Goal: Entertainment & Leisure: Consume media (video, audio)

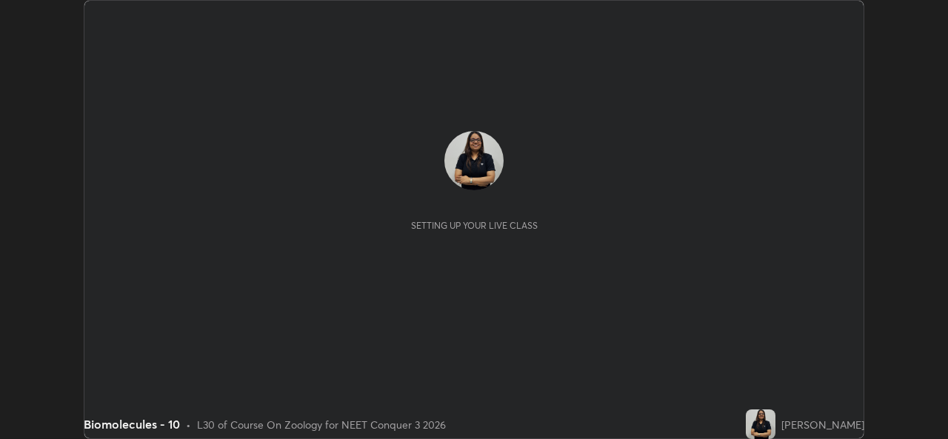
scroll to position [439, 947]
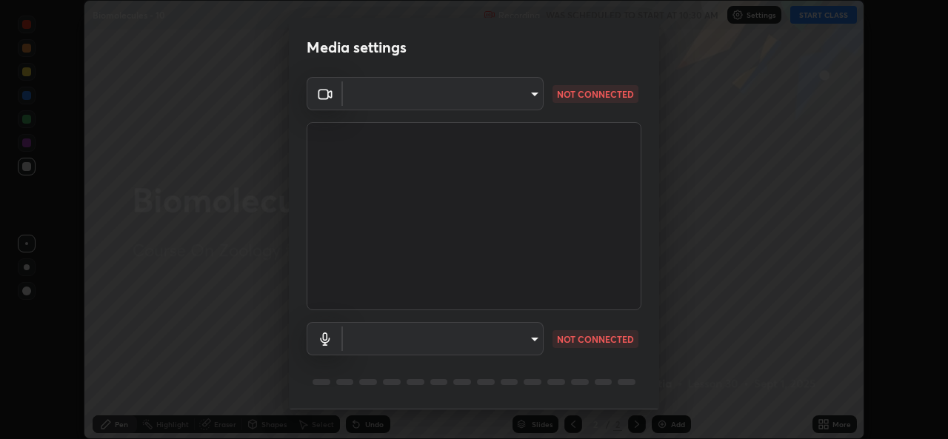
type input "9788daf0cbf52dd0d374ba9f0d4f11576c03820bc15fcf9a4a11f890b69d92bf"
type input "345f5d8304a1ab30e3d14ed5696ced08ebab0189725ef91838db04cd8f5619d4"
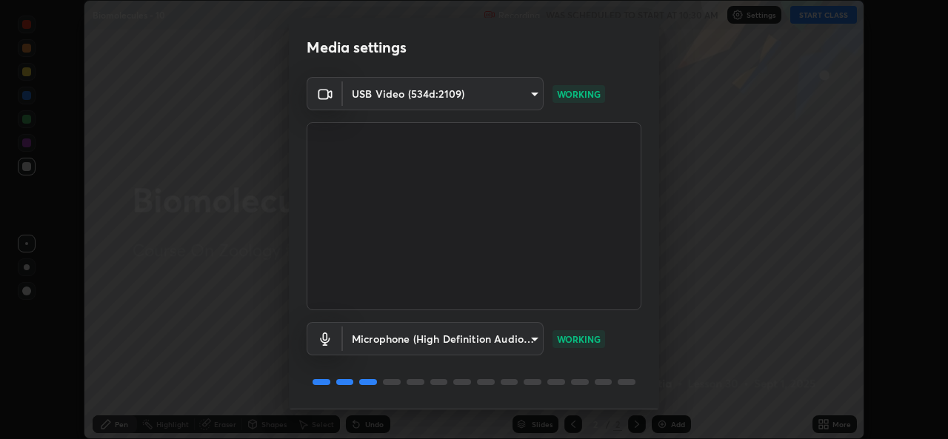
scroll to position [47, 0]
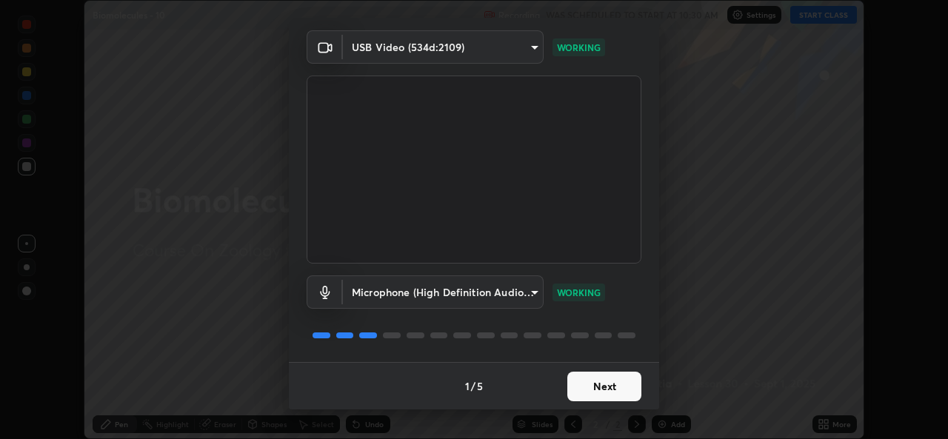
click at [586, 390] on button "Next" at bounding box center [604, 387] width 74 height 30
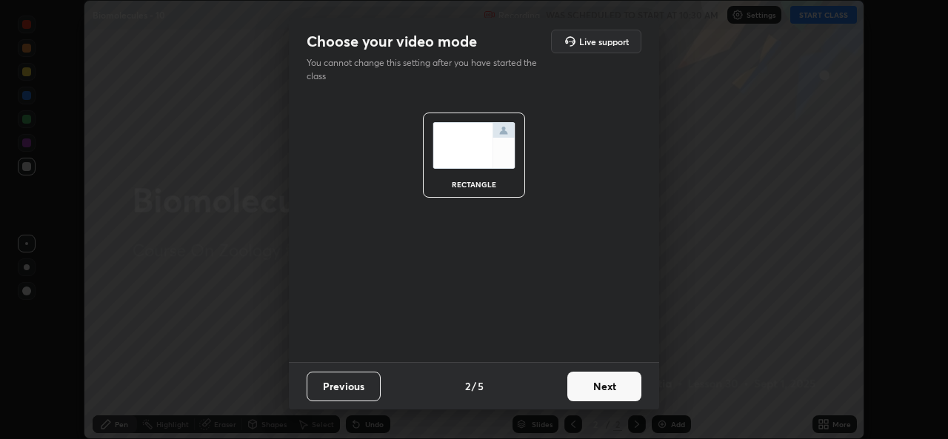
scroll to position [0, 0]
click at [620, 393] on button "Next" at bounding box center [604, 387] width 74 height 30
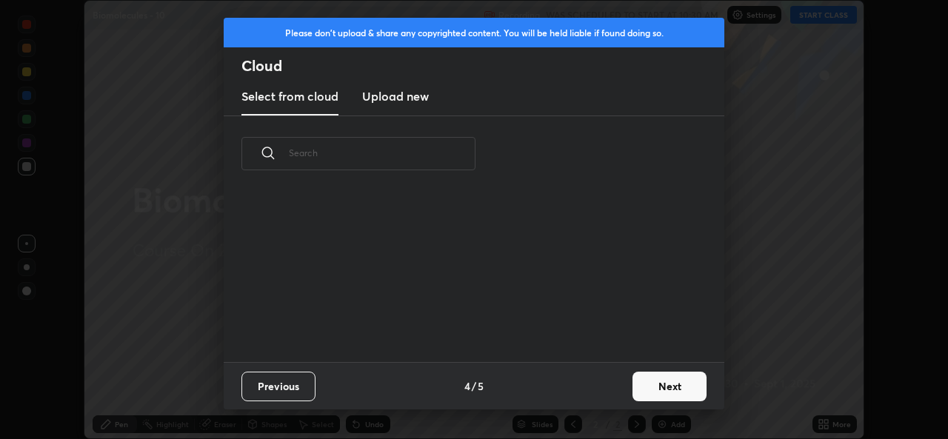
click at [636, 393] on button "Next" at bounding box center [670, 387] width 74 height 30
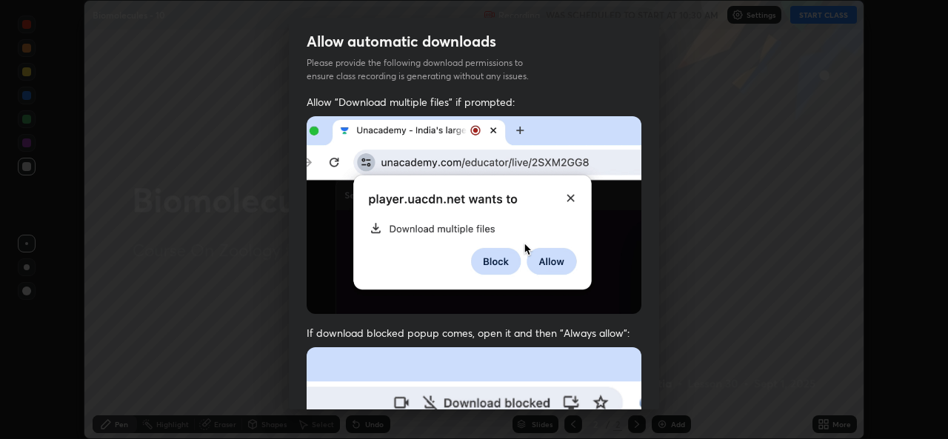
click at [653, 380] on div "Allow "Download multiple files" if prompted: If download blocked popup comes, o…" at bounding box center [474, 407] width 370 height 624
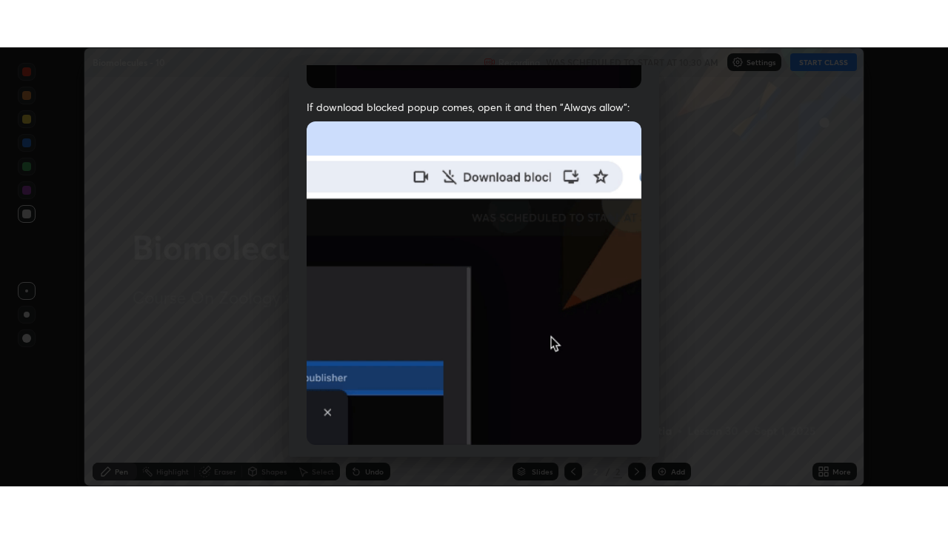
scroll to position [349, 0]
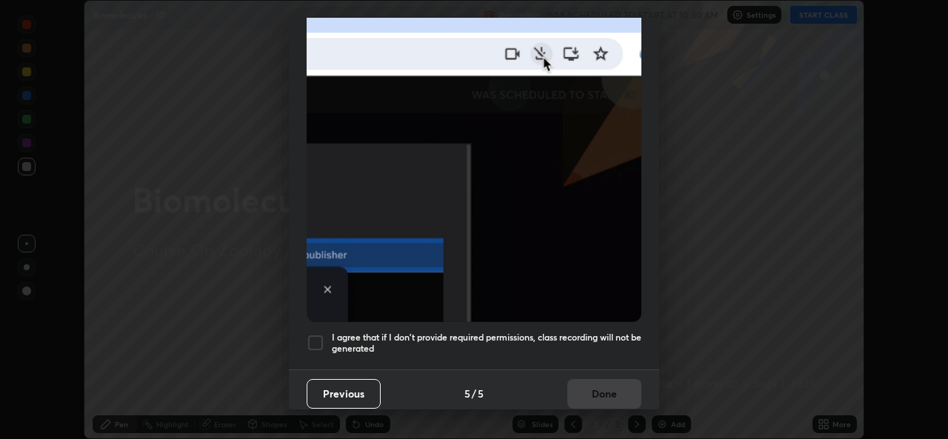
click at [309, 339] on div at bounding box center [316, 343] width 18 height 18
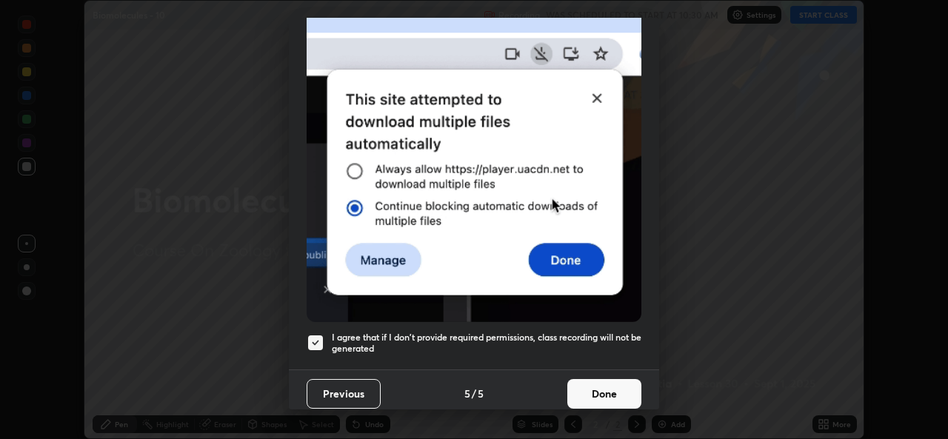
click at [598, 382] on button "Done" at bounding box center [604, 394] width 74 height 30
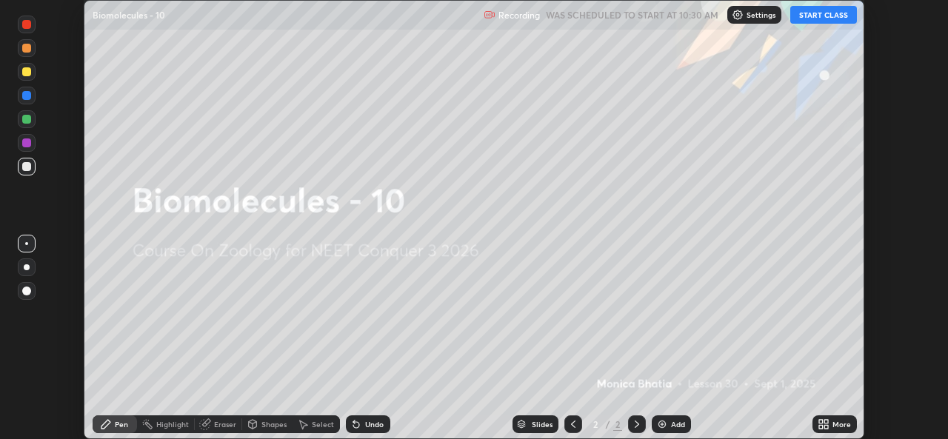
click at [836, 22] on button "START CLASS" at bounding box center [823, 15] width 67 height 18
click at [829, 425] on icon at bounding box center [824, 424] width 12 height 12
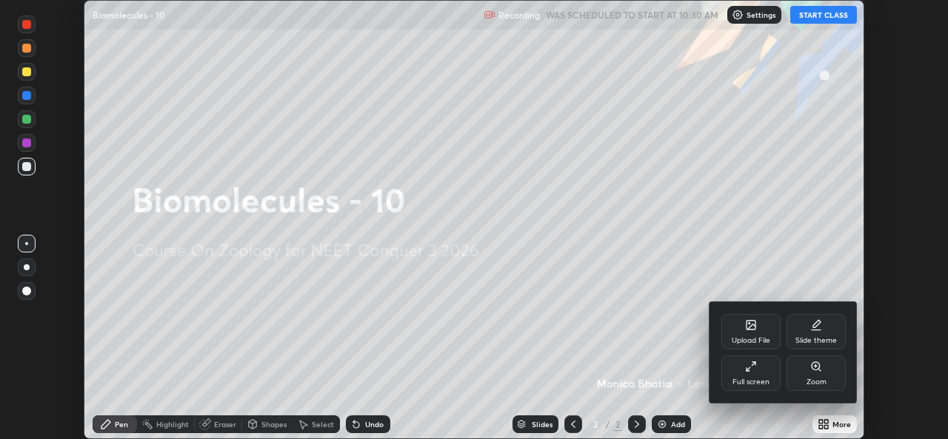
click at [764, 378] on div "Full screen" at bounding box center [751, 381] width 37 height 7
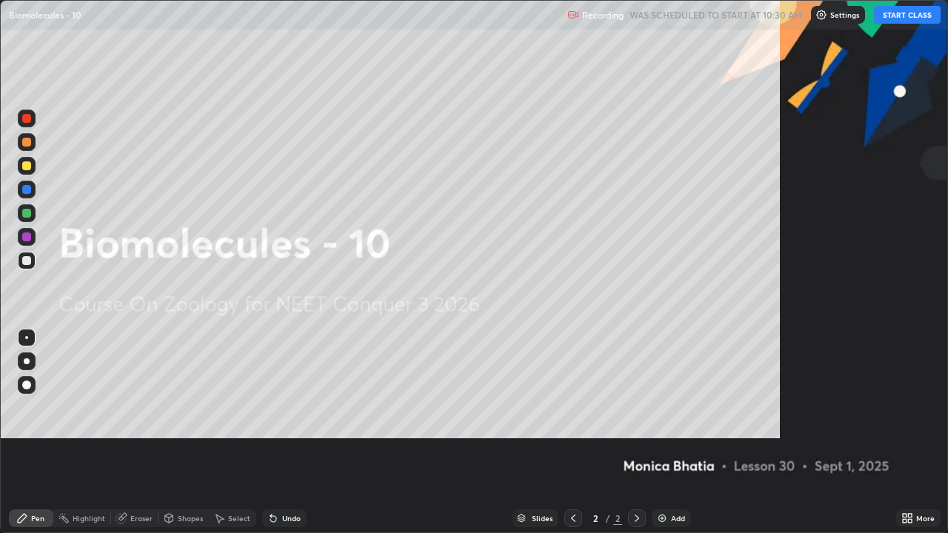
scroll to position [533, 948]
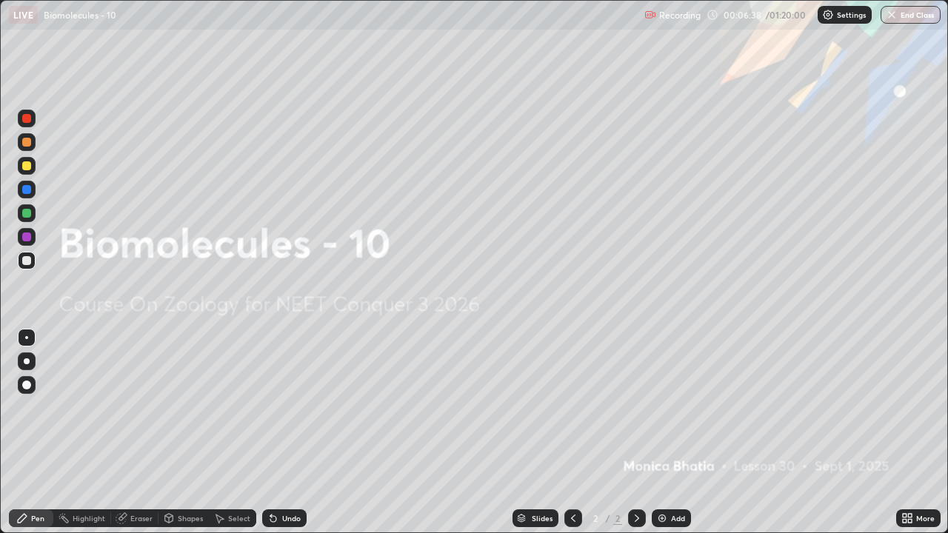
click at [677, 438] on div "Add" at bounding box center [671, 519] width 39 height 18
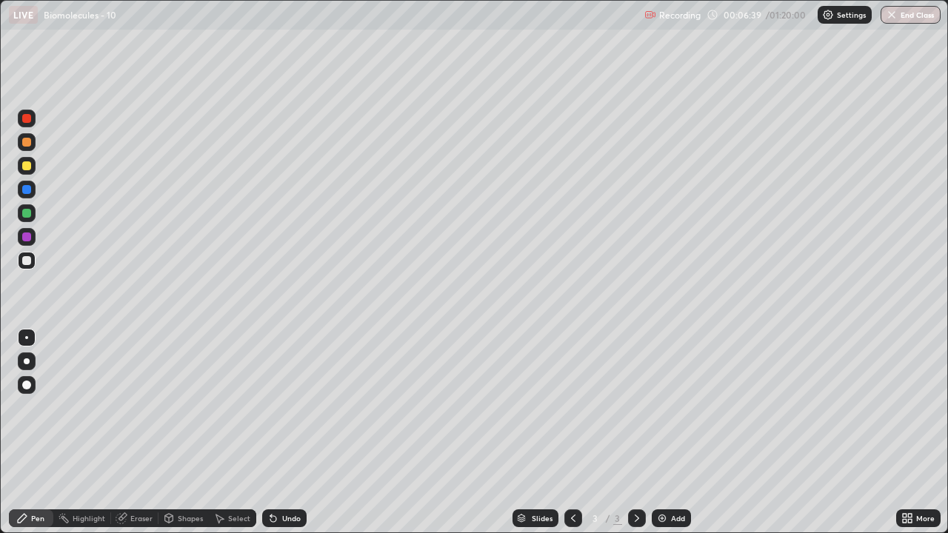
click at [34, 363] on div at bounding box center [27, 362] width 18 height 18
click at [678, 438] on div "Add" at bounding box center [678, 518] width 14 height 7
click at [573, 438] on icon at bounding box center [573, 519] width 12 height 12
click at [572, 438] on icon at bounding box center [573, 519] width 12 height 12
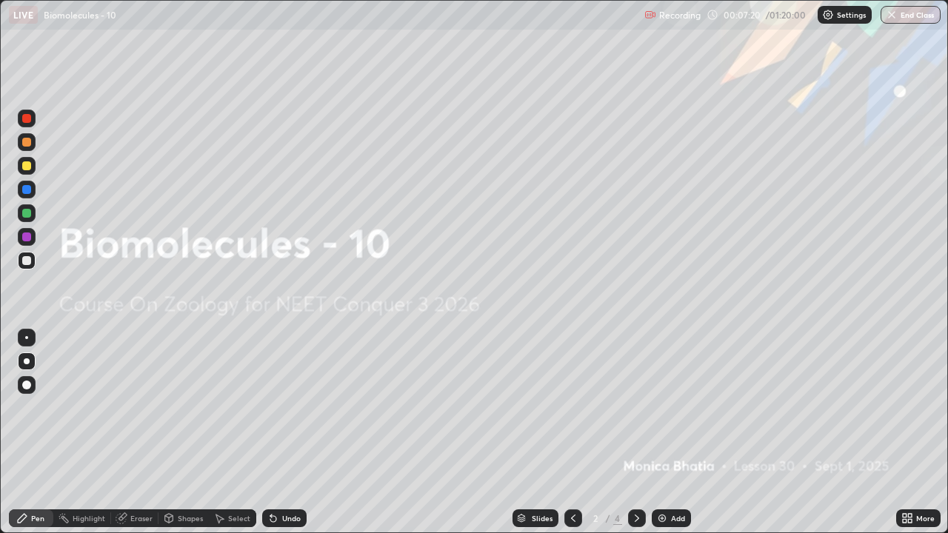
click at [673, 438] on div "Add" at bounding box center [678, 518] width 14 height 7
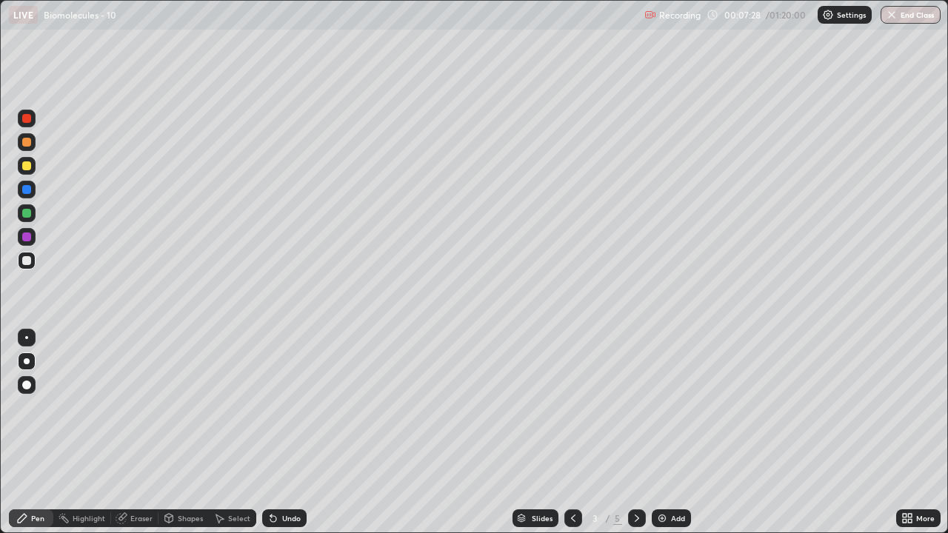
click at [634, 438] on icon at bounding box center [637, 519] width 12 height 12
click at [676, 438] on div "Add" at bounding box center [678, 518] width 14 height 7
click at [572, 438] on icon at bounding box center [573, 519] width 12 height 12
click at [638, 438] on icon at bounding box center [637, 519] width 12 height 12
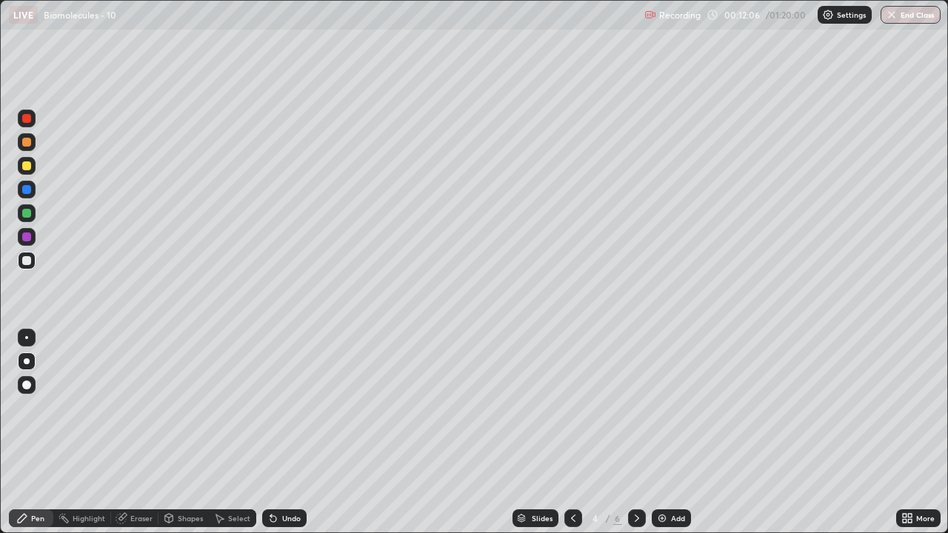
click at [644, 438] on div at bounding box center [637, 519] width 18 height 30
click at [570, 438] on icon at bounding box center [573, 519] width 12 height 12
click at [636, 438] on icon at bounding box center [637, 519] width 12 height 12
click at [676, 438] on div "Add" at bounding box center [678, 518] width 14 height 7
click at [24, 171] on div at bounding box center [27, 166] width 18 height 18
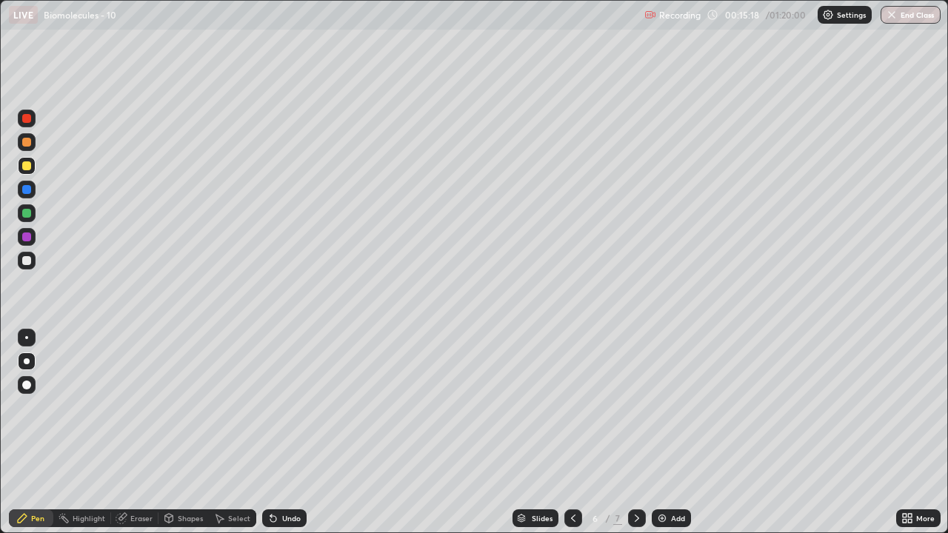
click at [26, 241] on div at bounding box center [26, 237] width 9 height 9
click at [27, 230] on div at bounding box center [27, 237] width 18 height 18
click at [21, 215] on div at bounding box center [27, 213] width 18 height 18
click at [25, 237] on div at bounding box center [26, 237] width 9 height 9
click at [27, 213] on div at bounding box center [26, 213] width 9 height 9
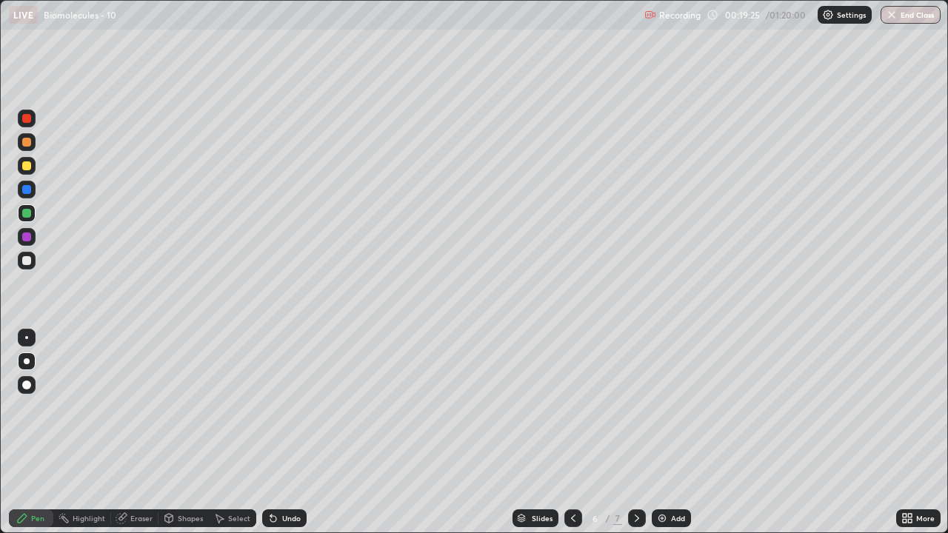
click at [27, 197] on div at bounding box center [27, 190] width 18 height 18
click at [22, 233] on div at bounding box center [27, 237] width 18 height 18
click at [27, 169] on div at bounding box center [26, 165] width 9 height 9
click at [27, 214] on div at bounding box center [26, 213] width 9 height 9
click at [678, 438] on div "Add" at bounding box center [671, 519] width 39 height 18
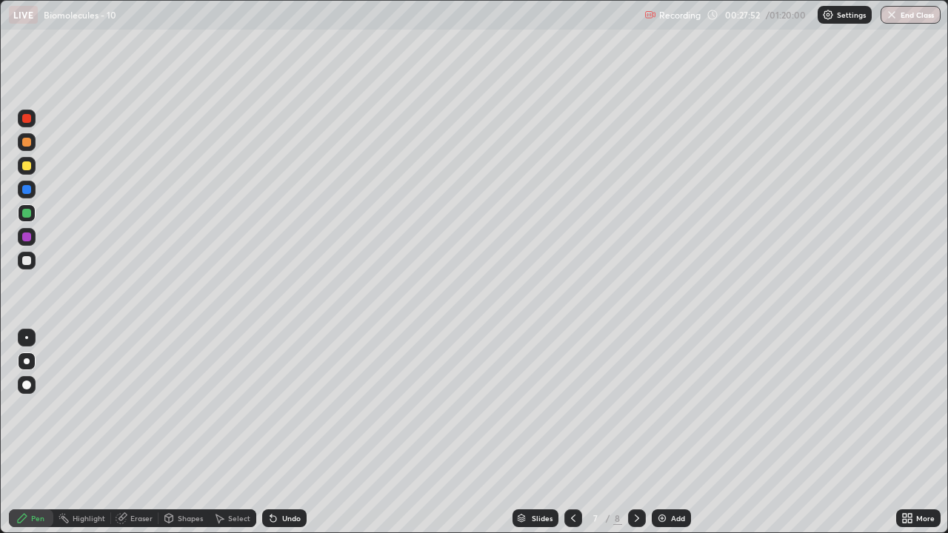
click at [572, 438] on icon at bounding box center [573, 519] width 12 height 12
click at [671, 438] on div "Add" at bounding box center [678, 518] width 14 height 7
click at [30, 261] on div at bounding box center [26, 260] width 9 height 9
click at [32, 236] on div at bounding box center [27, 237] width 18 height 18
click at [128, 438] on div "Eraser" at bounding box center [134, 519] width 47 height 18
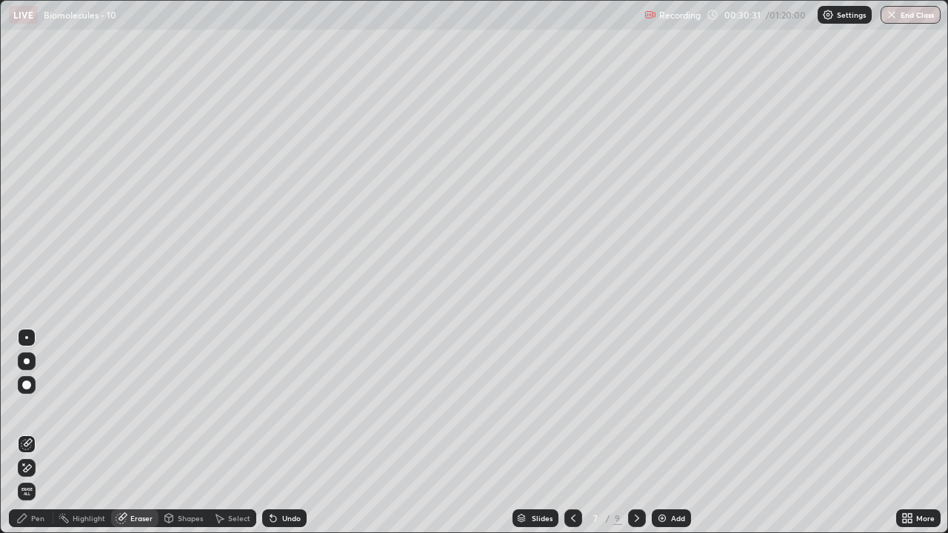
click at [35, 438] on div "Pen" at bounding box center [37, 518] width 13 height 7
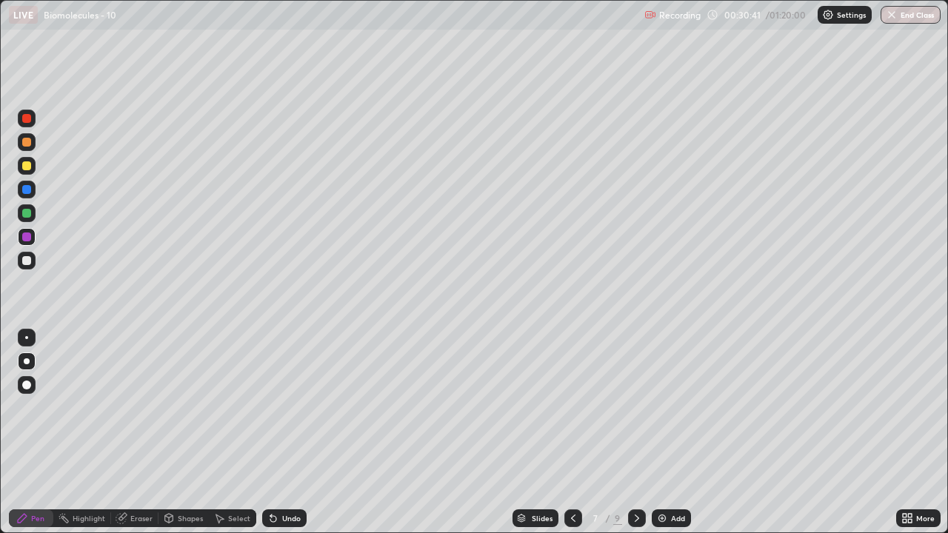
click at [27, 173] on div at bounding box center [27, 166] width 18 height 18
click at [677, 438] on div "Add" at bounding box center [678, 518] width 14 height 7
click at [27, 237] on div at bounding box center [26, 237] width 9 height 9
click at [27, 214] on div at bounding box center [26, 213] width 9 height 9
click at [25, 189] on div at bounding box center [26, 189] width 9 height 9
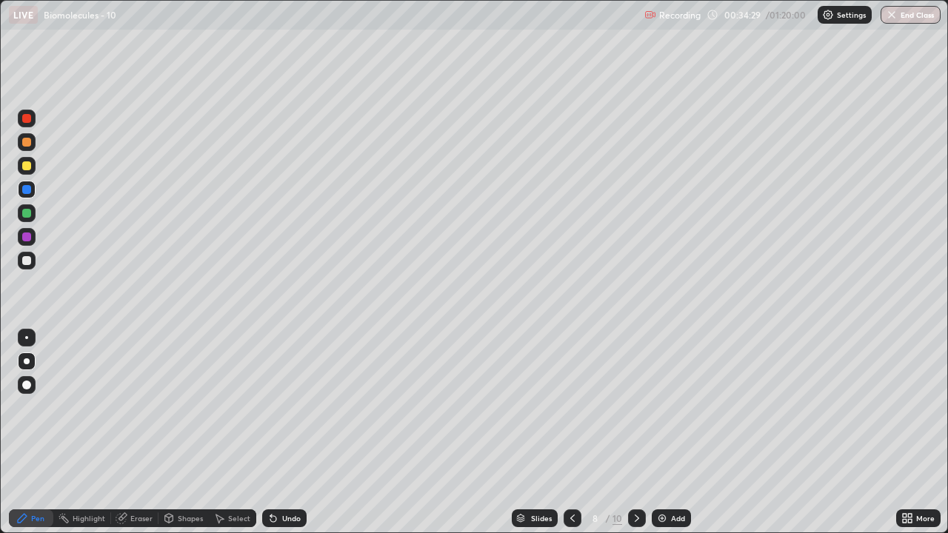
click at [138, 438] on div "Eraser" at bounding box center [141, 518] width 22 height 7
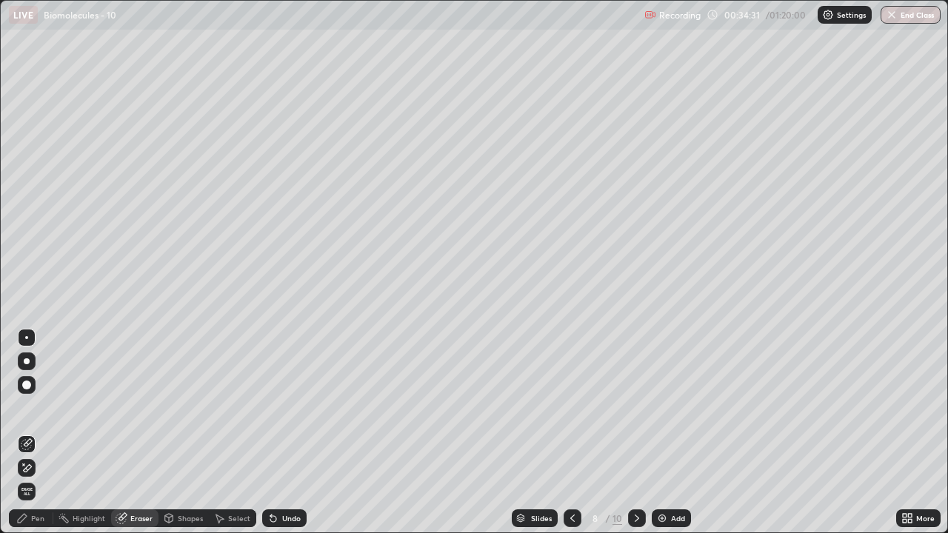
click at [32, 438] on div "Pen" at bounding box center [37, 518] width 13 height 7
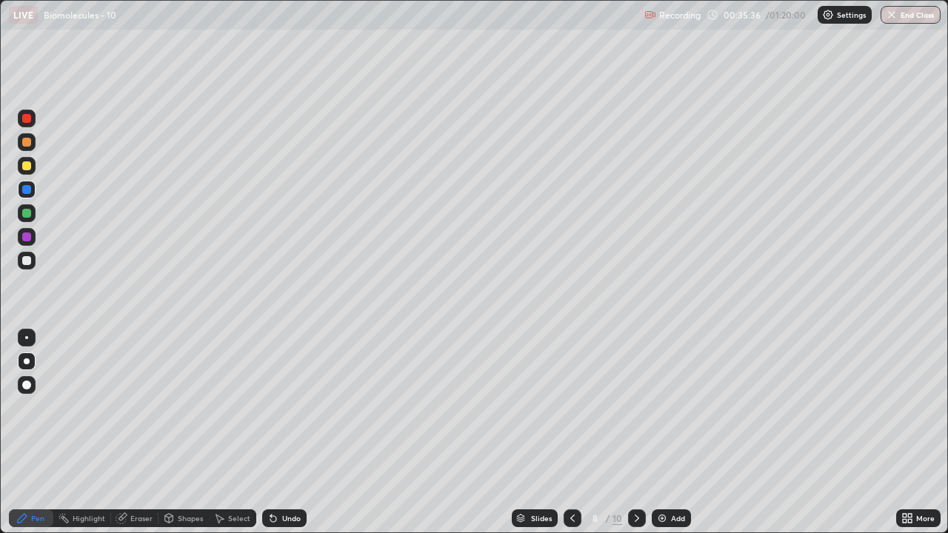
click at [23, 165] on div at bounding box center [26, 165] width 9 height 9
click at [27, 237] on div at bounding box center [26, 237] width 9 height 9
click at [679, 438] on div "Add" at bounding box center [671, 519] width 39 height 18
click at [27, 261] on div at bounding box center [26, 260] width 9 height 9
click at [578, 438] on div at bounding box center [573, 519] width 18 height 18
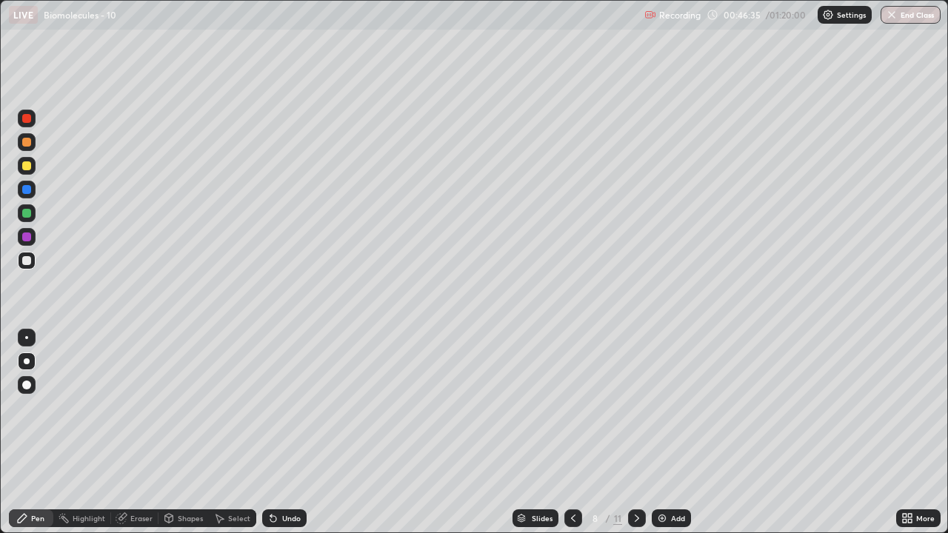
click at [687, 438] on div "Add" at bounding box center [671, 519] width 39 height 18
click at [27, 173] on div at bounding box center [27, 166] width 18 height 18
click at [27, 195] on div at bounding box center [27, 190] width 18 height 18
click at [28, 242] on div at bounding box center [27, 237] width 18 height 18
click at [30, 263] on div at bounding box center [26, 260] width 9 height 9
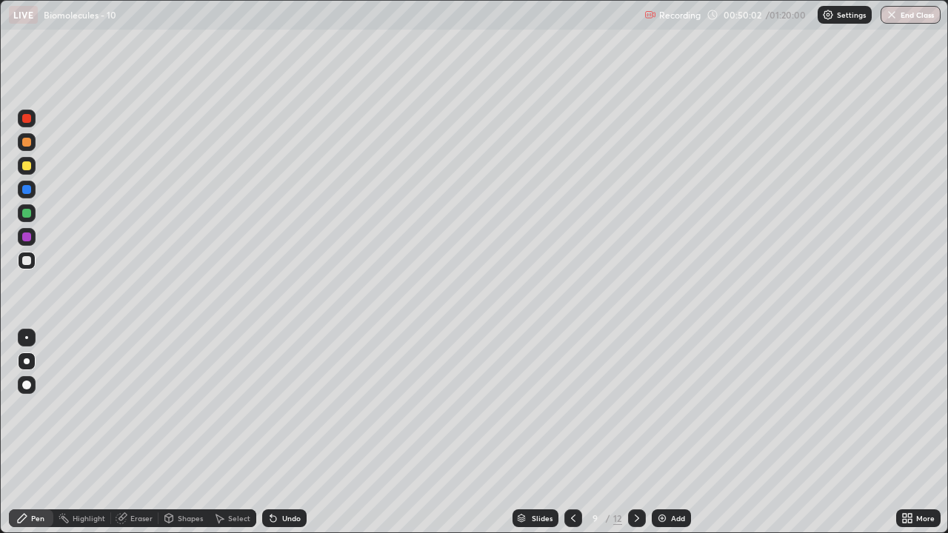
click at [683, 438] on div "Add" at bounding box center [678, 518] width 14 height 7
click at [24, 168] on div at bounding box center [26, 165] width 9 height 9
click at [189, 438] on div "Shapes" at bounding box center [190, 518] width 25 height 7
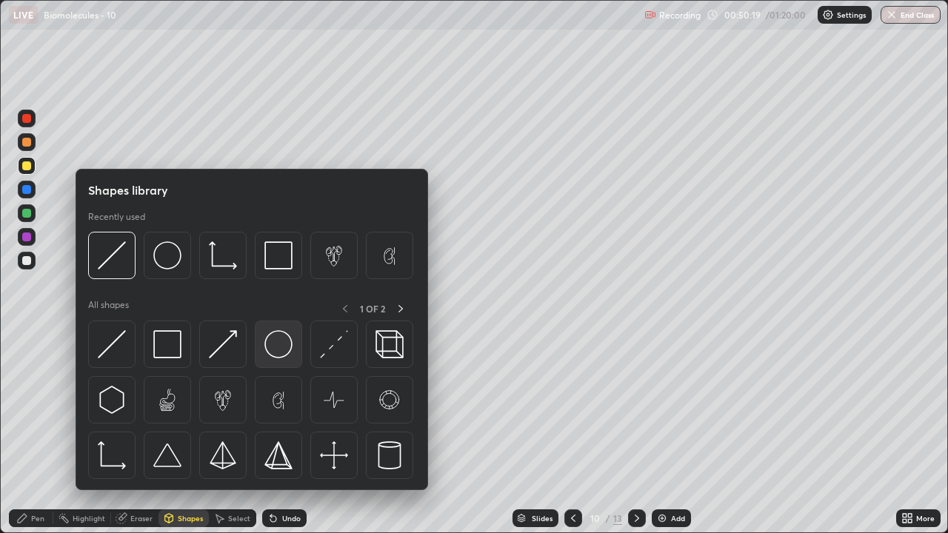
click at [285, 347] on img at bounding box center [278, 344] width 28 height 28
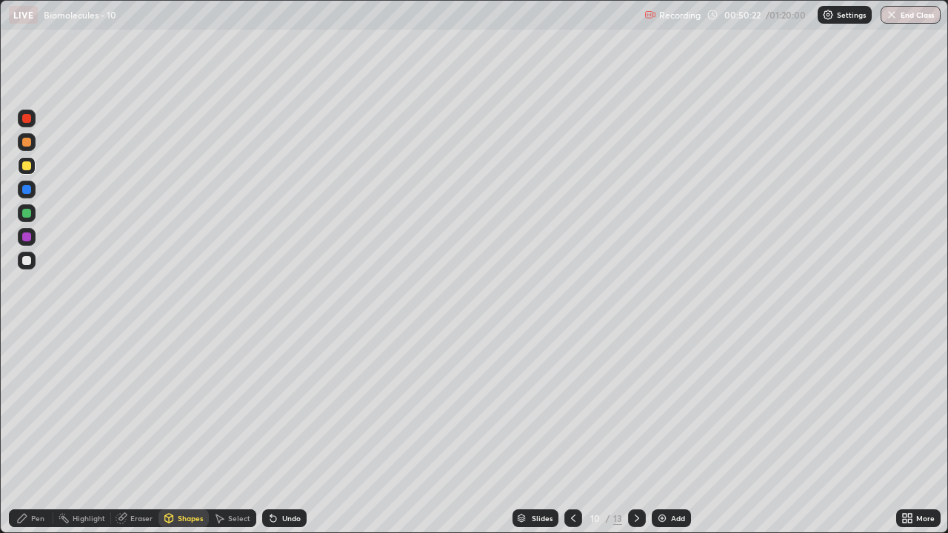
click at [35, 438] on div "Pen" at bounding box center [37, 518] width 13 height 7
click at [27, 259] on div at bounding box center [26, 260] width 9 height 9
click at [32, 213] on div at bounding box center [27, 213] width 18 height 18
click at [678, 438] on div "Add" at bounding box center [671, 519] width 39 height 18
click at [27, 261] on div at bounding box center [26, 260] width 9 height 9
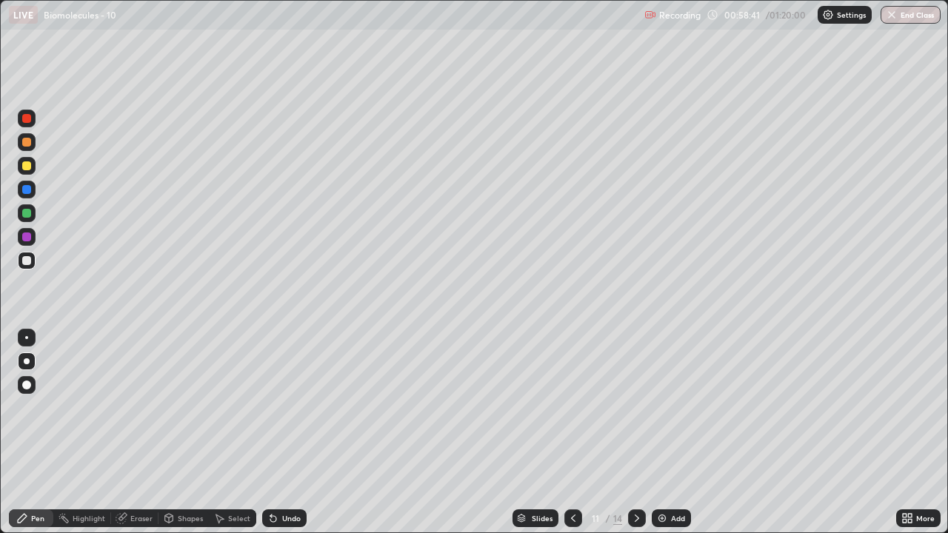
click at [136, 438] on div "Eraser" at bounding box center [141, 518] width 22 height 7
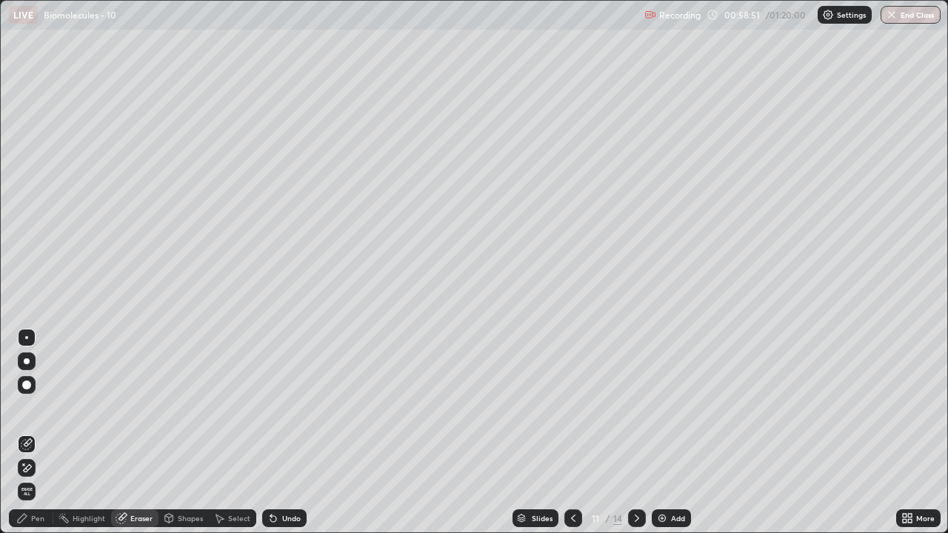
click at [33, 438] on div "Pen" at bounding box center [31, 519] width 44 height 18
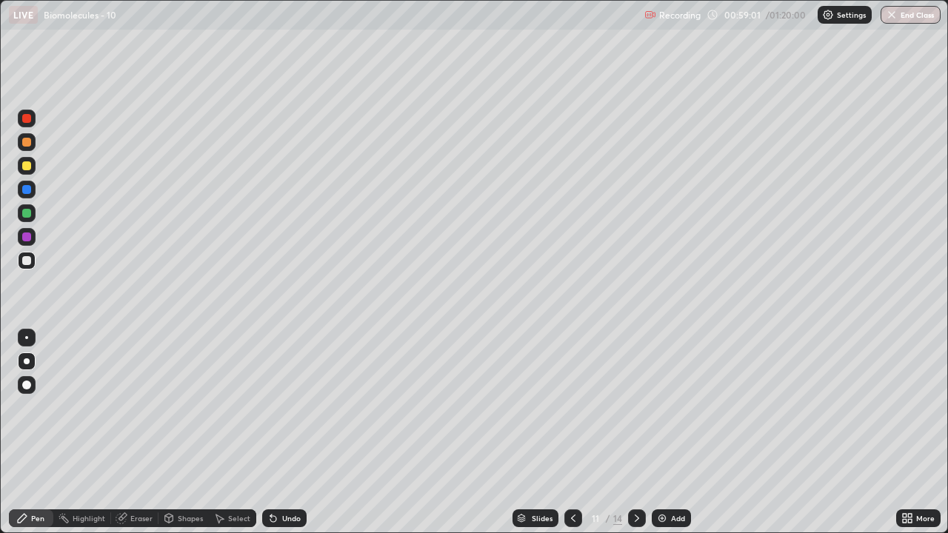
click at [134, 438] on div "Eraser" at bounding box center [134, 519] width 47 height 18
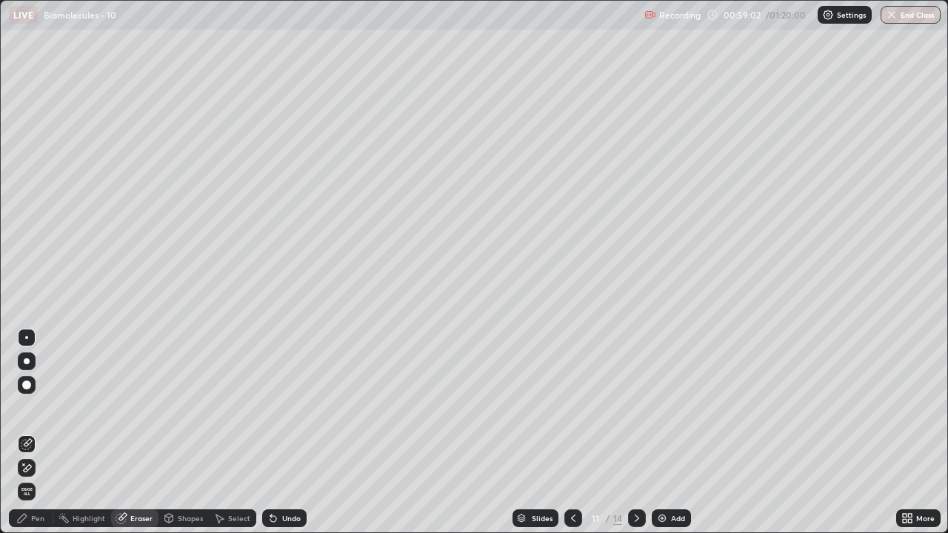
click at [33, 438] on div "Pen" at bounding box center [31, 519] width 44 height 18
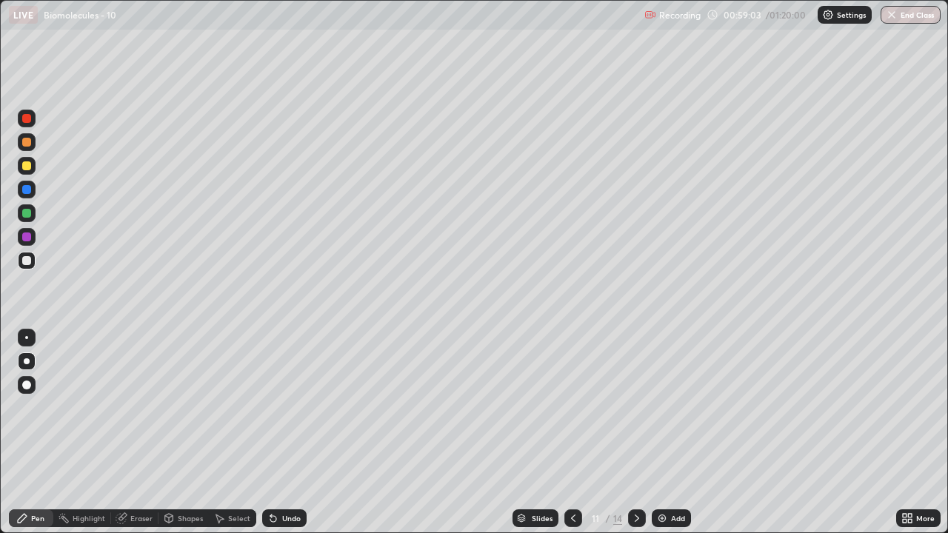
click at [28, 234] on div at bounding box center [26, 237] width 9 height 9
click at [32, 217] on div at bounding box center [27, 213] width 18 height 18
click at [25, 190] on div at bounding box center [26, 189] width 9 height 9
click at [679, 438] on div "Add" at bounding box center [678, 518] width 14 height 7
click at [25, 264] on div at bounding box center [26, 260] width 9 height 9
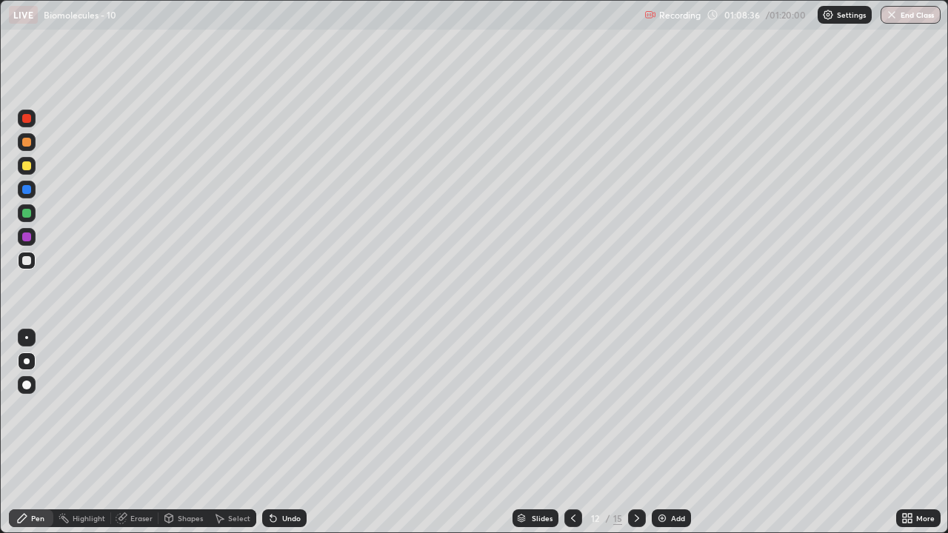
click at [26, 221] on div at bounding box center [27, 213] width 18 height 18
click at [684, 438] on div "Add" at bounding box center [678, 518] width 14 height 7
click at [30, 261] on div at bounding box center [26, 260] width 9 height 9
click at [27, 239] on div at bounding box center [26, 237] width 9 height 9
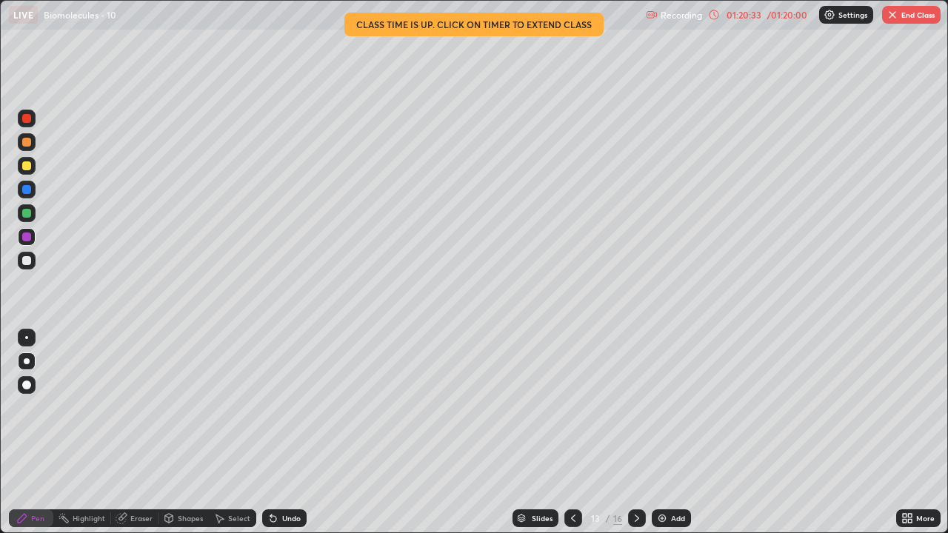
click at [913, 19] on button "End Class" at bounding box center [911, 15] width 59 height 18
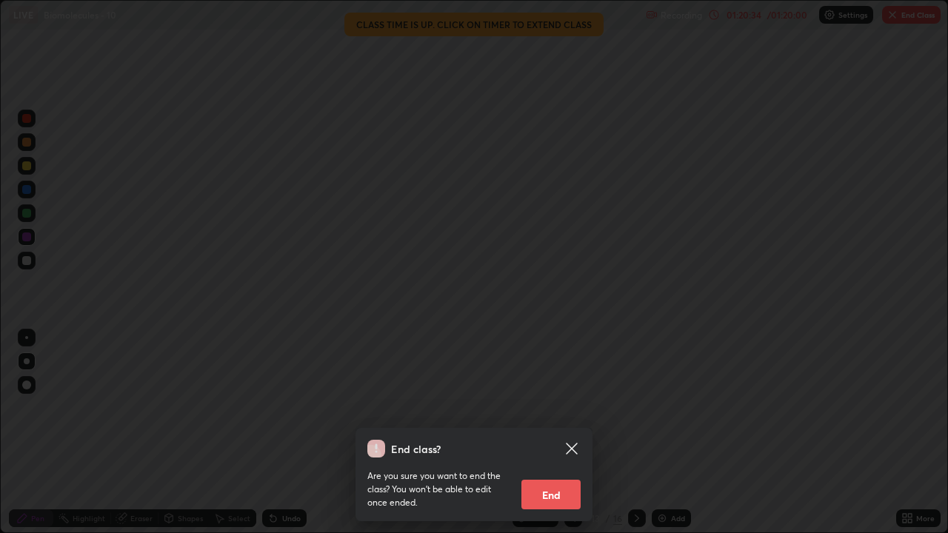
click at [571, 438] on button "End" at bounding box center [550, 495] width 59 height 30
